Goal: Information Seeking & Learning: Learn about a topic

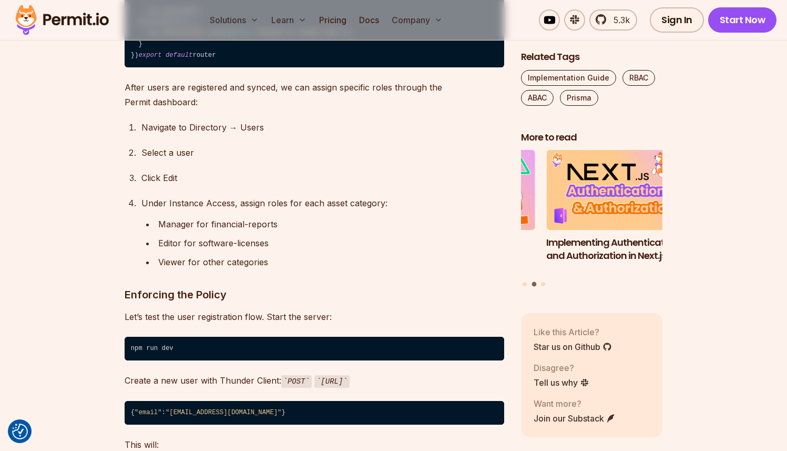
scroll to position [13736, 0]
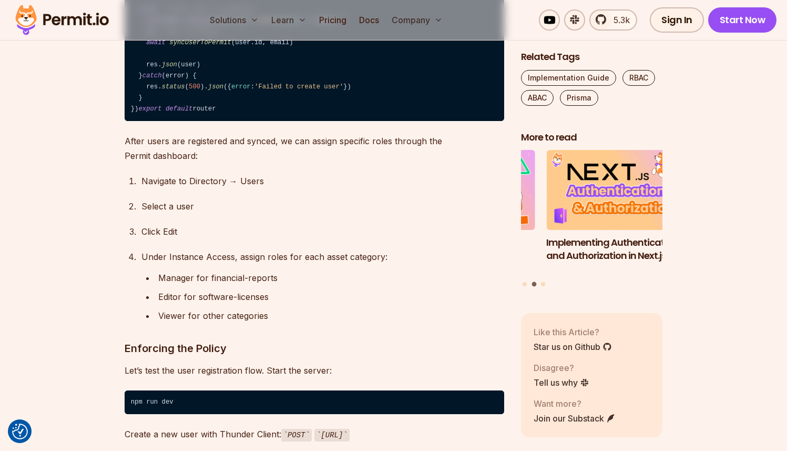
scroll to position [13672, 0]
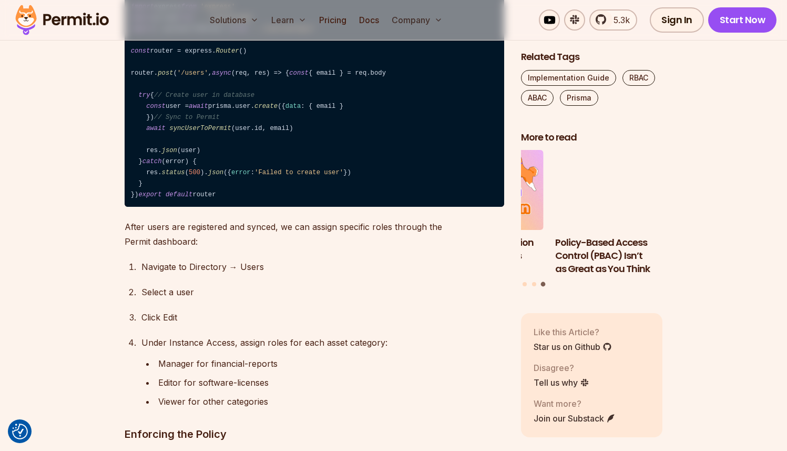
scroll to position [13704, 0]
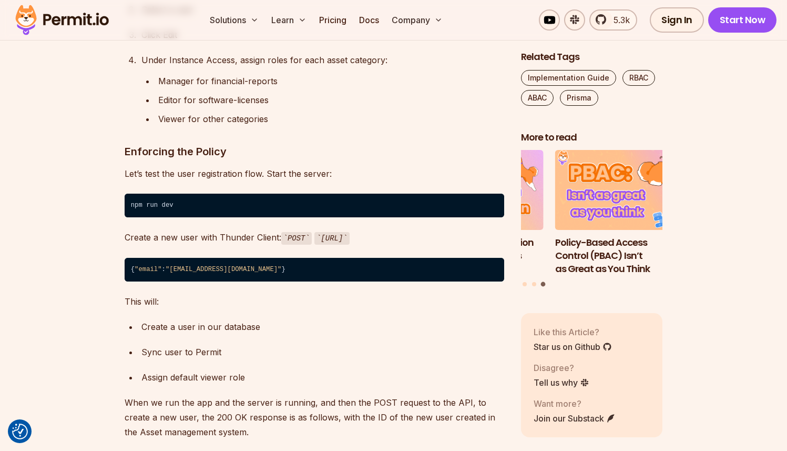
scroll to position [13943, 0]
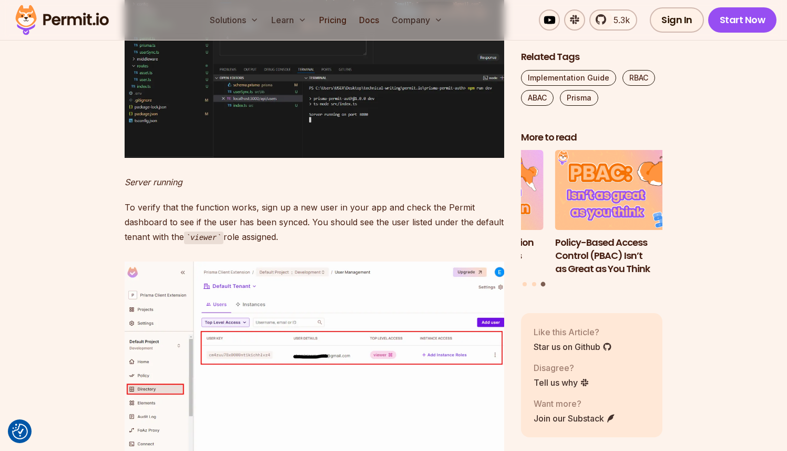
scroll to position [14413, 0]
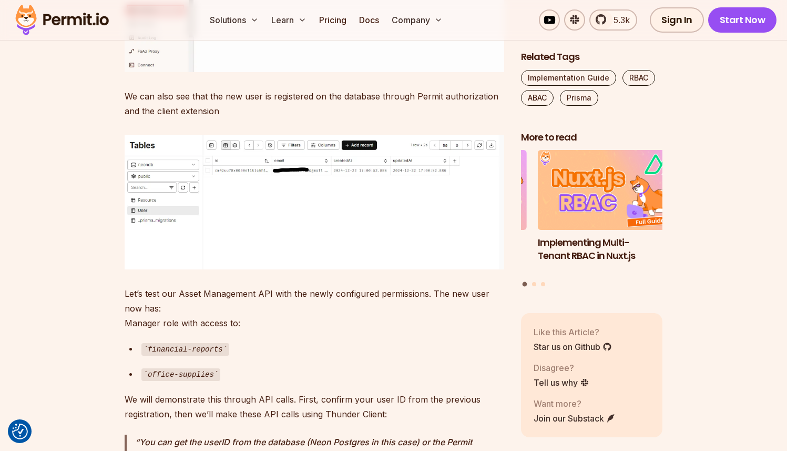
scroll to position [14776, 0]
